Goal: Information Seeking & Learning: Find specific page/section

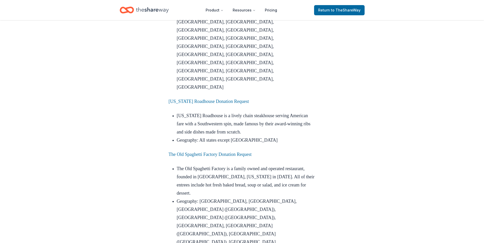
scroll to position [663, 0]
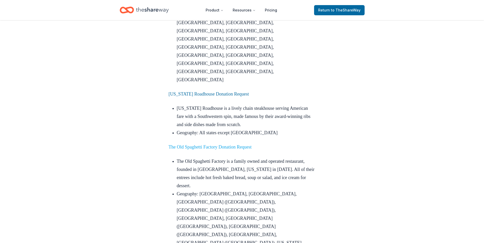
click at [206, 145] on link "The Old Spaghetti Factory Donation Request" at bounding box center [210, 147] width 83 height 5
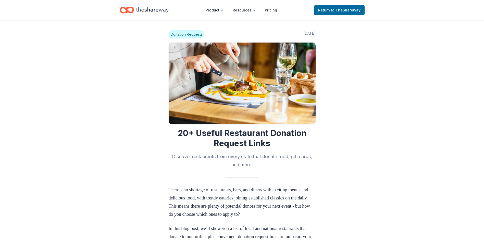
scroll to position [663, 0]
